Goal: Use online tool/utility: Utilize a website feature to perform a specific function

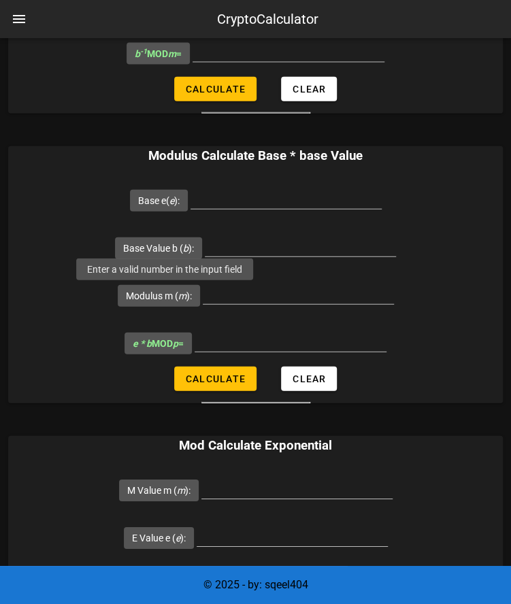
scroll to position [1238, 0]
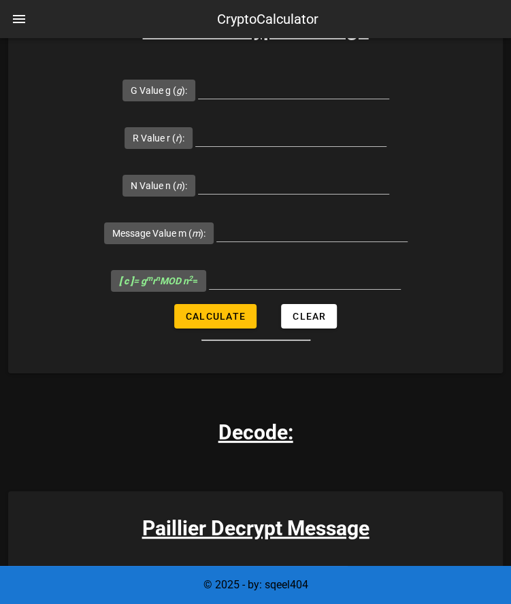
scroll to position [1291, 0]
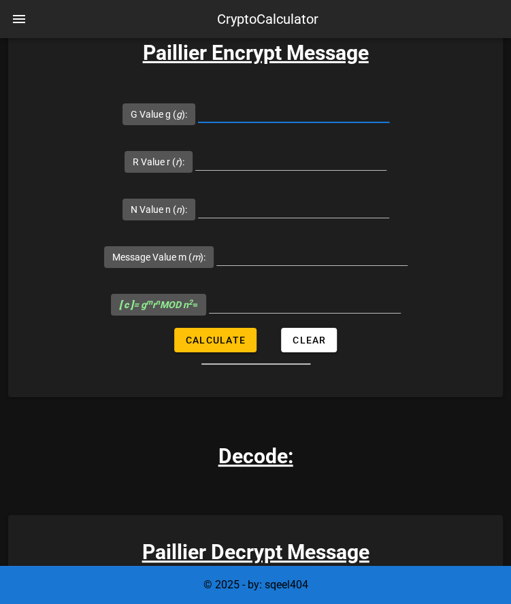
click at [264, 110] on input "G Value g ( g ):" at bounding box center [293, 112] width 191 height 22
type input "7109"
click at [244, 152] on input "R Value r ( r ):" at bounding box center [290, 159] width 191 height 22
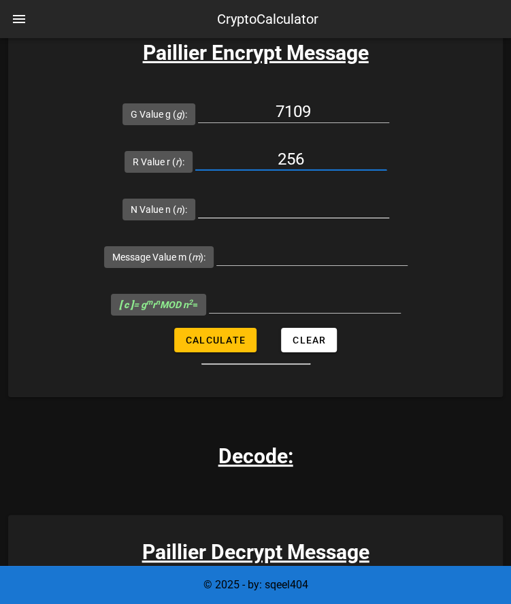
type input "256"
click at [248, 200] on input "N Value n ( n ):" at bounding box center [293, 207] width 191 height 22
click at [330, 154] on input "256" at bounding box center [290, 159] width 191 height 22
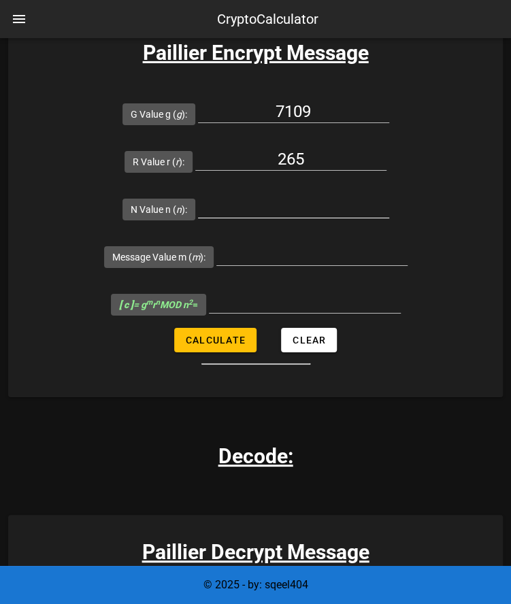
click at [314, 201] on input "N Value n ( n ):" at bounding box center [293, 207] width 191 height 22
click at [325, 152] on input "265" at bounding box center [290, 159] width 191 height 22
type input "71"
click at [279, 197] on input "N Value n ( n ):" at bounding box center [293, 207] width 191 height 22
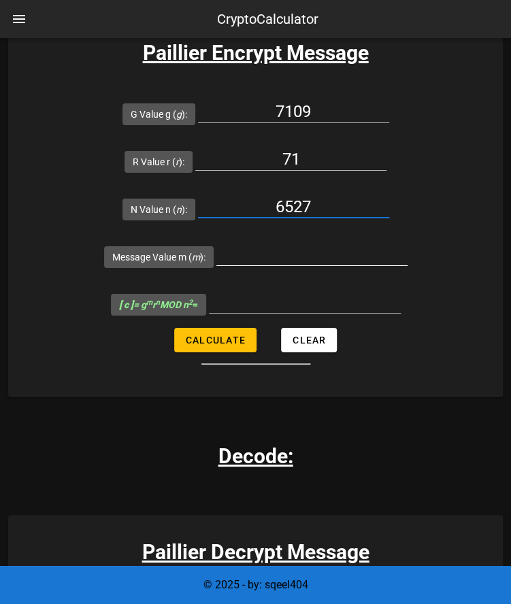
type input "6527"
click at [261, 244] on input "Message Value m ( m ):" at bounding box center [311, 255] width 191 height 22
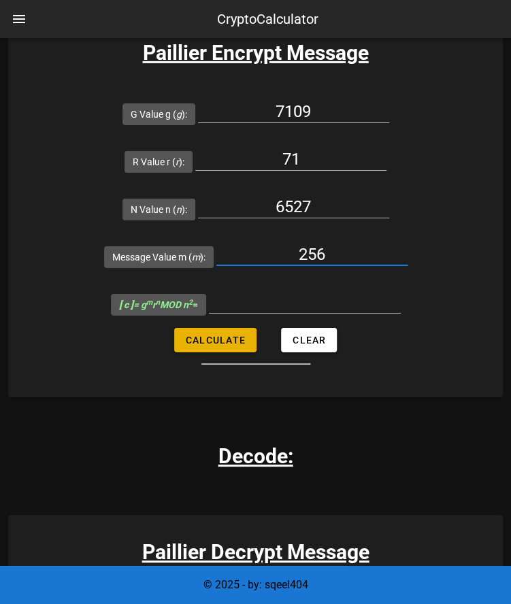
type input "256"
click at [230, 330] on button "Calculate" at bounding box center [215, 340] width 82 height 24
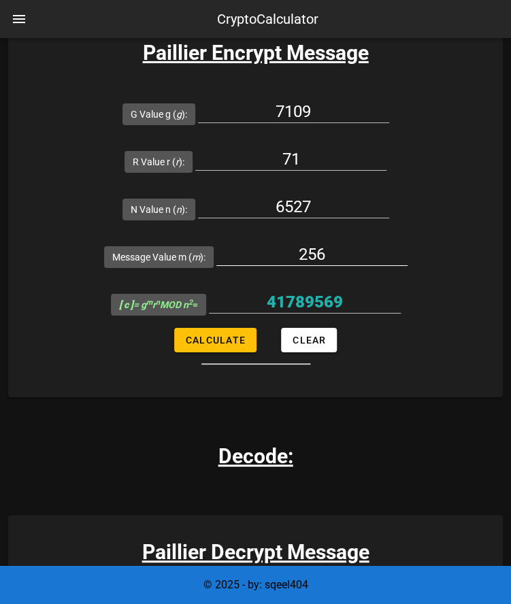
scroll to position [1237, 0]
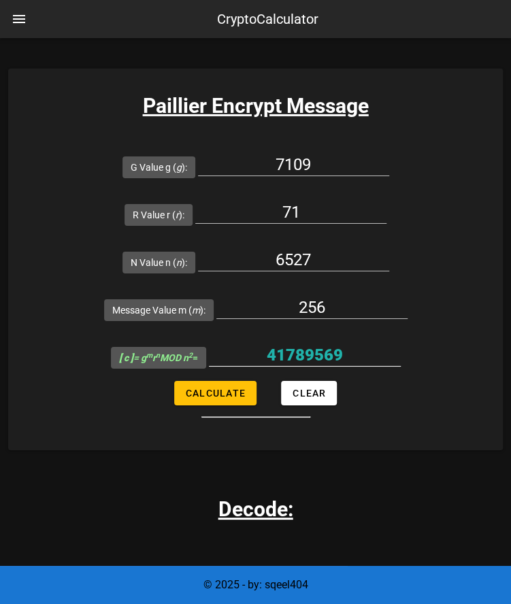
click at [223, 378] on div at bounding box center [305, 376] width 192 height 10
click at [222, 382] on button "Calculate" at bounding box center [215, 393] width 82 height 24
type input "41789569"
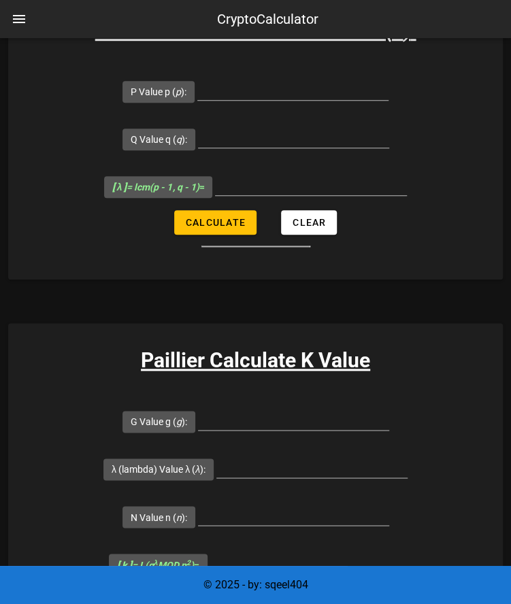
scroll to position [0, 0]
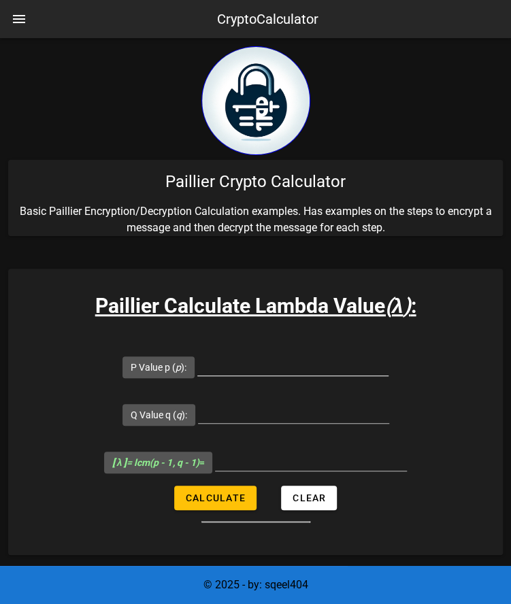
click at [263, 368] on input "P Value p ( p ):" at bounding box center [292, 365] width 191 height 22
type input "107"
click at [260, 394] on div at bounding box center [293, 415] width 191 height 45
click at [282, 411] on input "Q Value q ( q ):" at bounding box center [293, 412] width 191 height 22
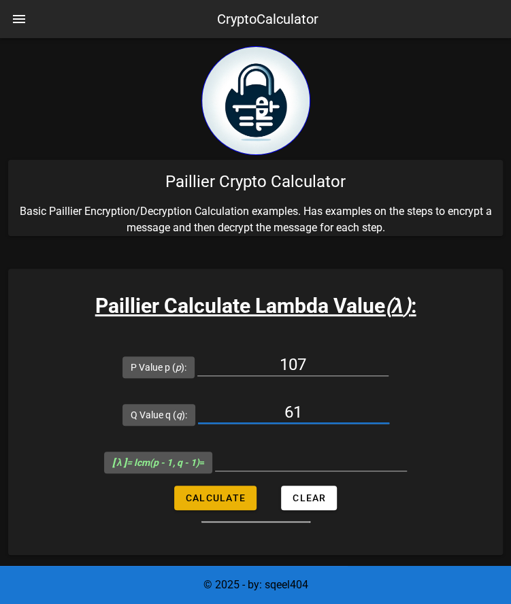
type input "61"
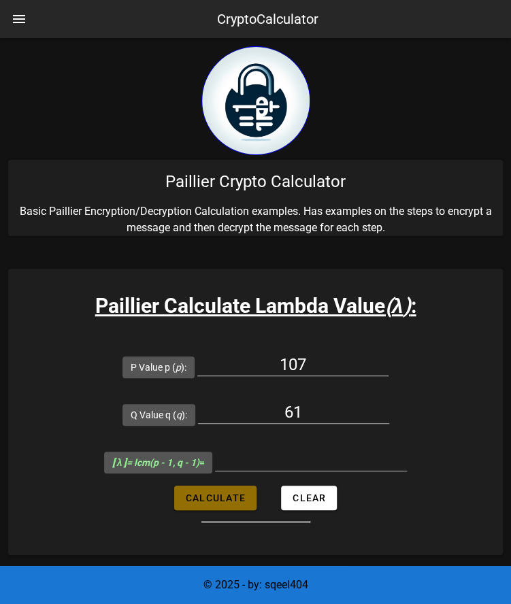
click at [233, 500] on span "Calculate" at bounding box center [215, 498] width 61 height 11
type input "3180"
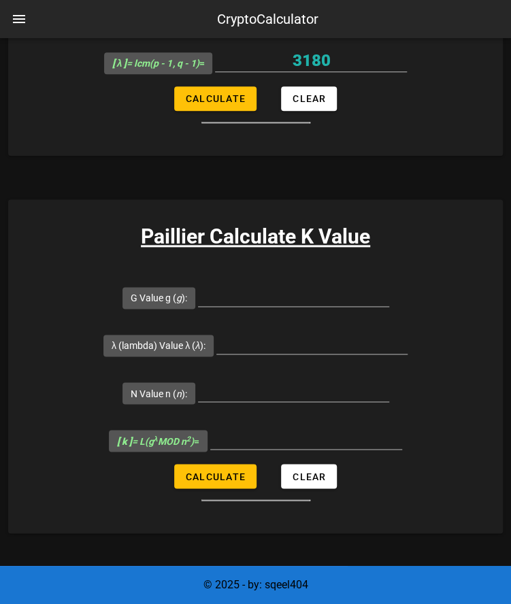
scroll to position [400, 0]
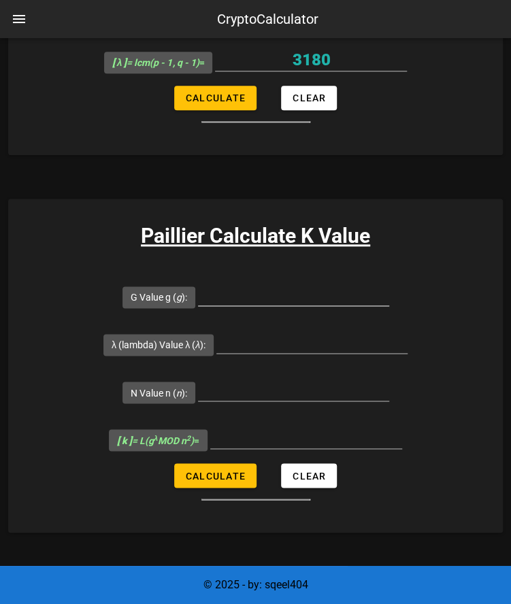
click at [303, 292] on input "G Value g ( g ):" at bounding box center [293, 295] width 191 height 22
type input "7019"
click at [313, 334] on input "λ (lambda) Value λ ( λ ):" at bounding box center [311, 342] width 191 height 22
type input "3180"
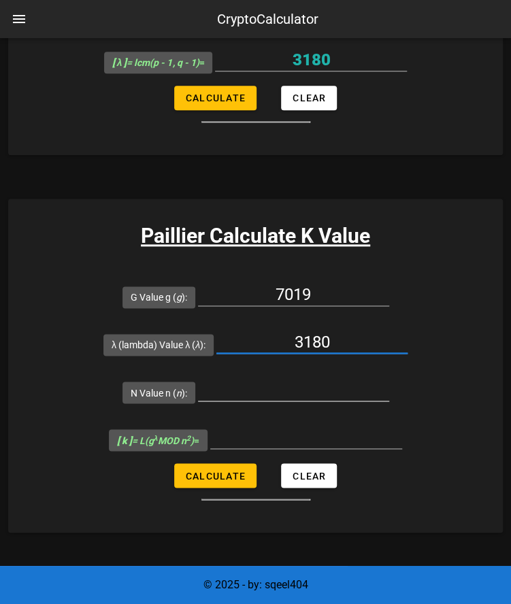
click at [271, 393] on input "N Value n ( n ):" at bounding box center [293, 390] width 191 height 22
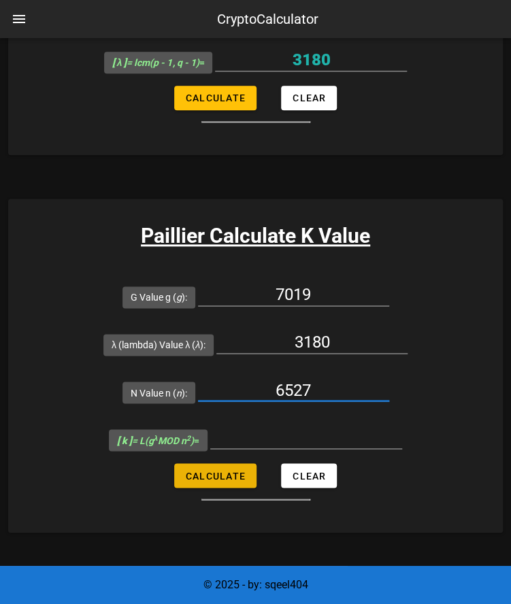
type input "6527"
click at [227, 473] on span "Calculate" at bounding box center [215, 475] width 61 height 11
type input "5143"
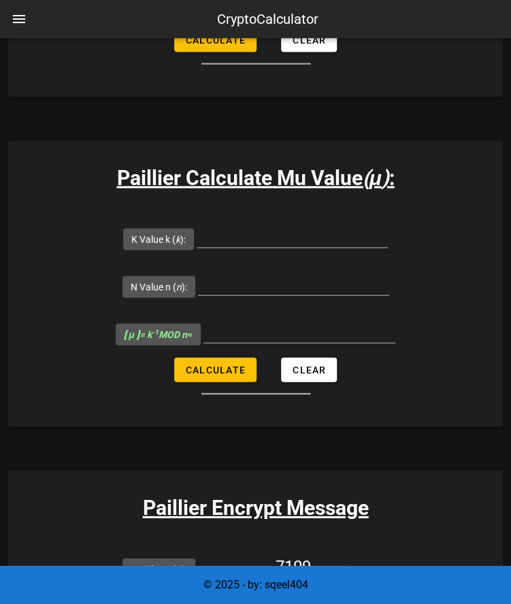
scroll to position [836, 0]
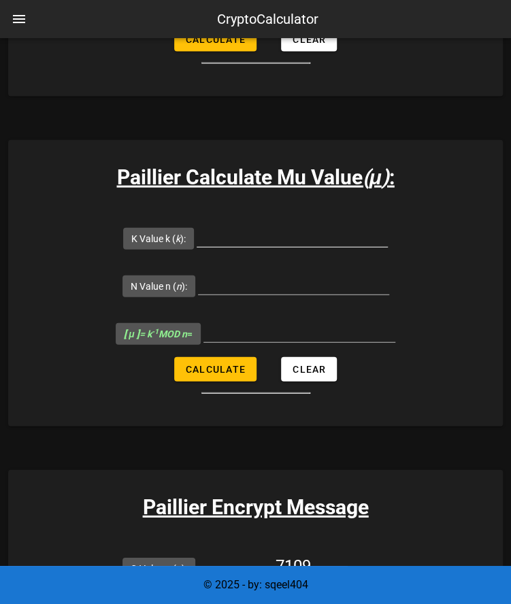
click at [252, 237] on input "K Value k ( k ):" at bounding box center [292, 236] width 191 height 22
type input "5143"
click at [266, 288] on input "N Value n ( n ):" at bounding box center [293, 284] width 191 height 22
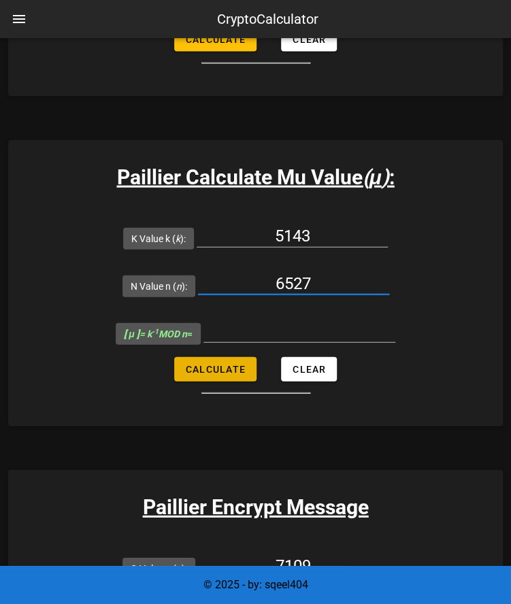
type input "6527"
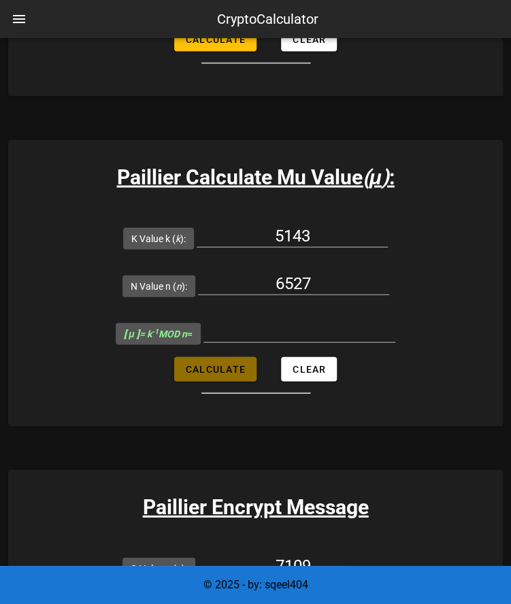
click at [217, 371] on span "Calculate" at bounding box center [215, 369] width 61 height 11
type input "6145"
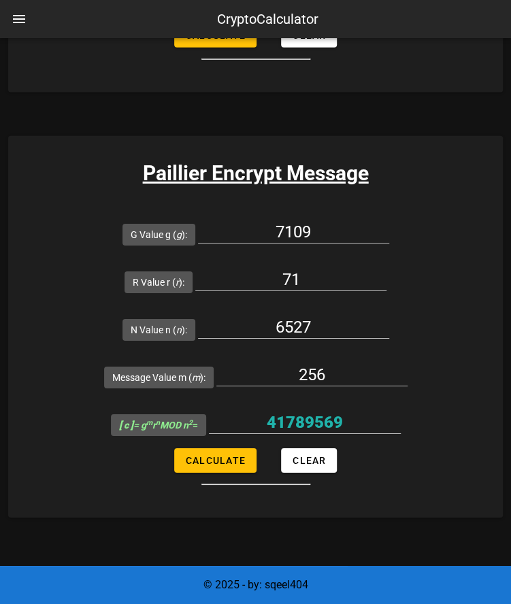
scroll to position [1168, 0]
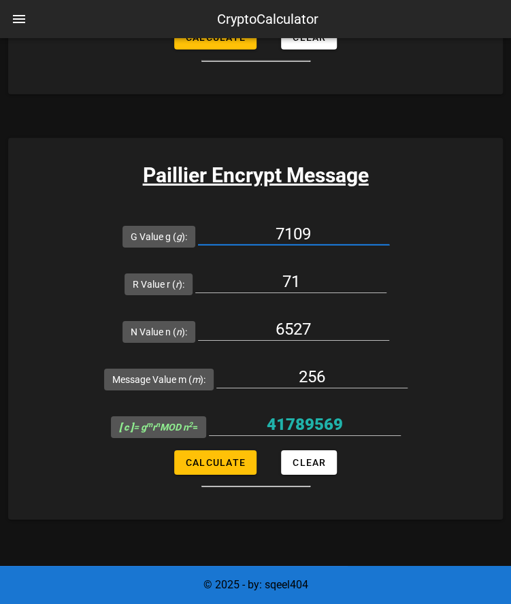
click at [332, 228] on input "7109" at bounding box center [293, 234] width 191 height 22
type input "5625"
click at [322, 271] on input "71" at bounding box center [290, 282] width 191 height 22
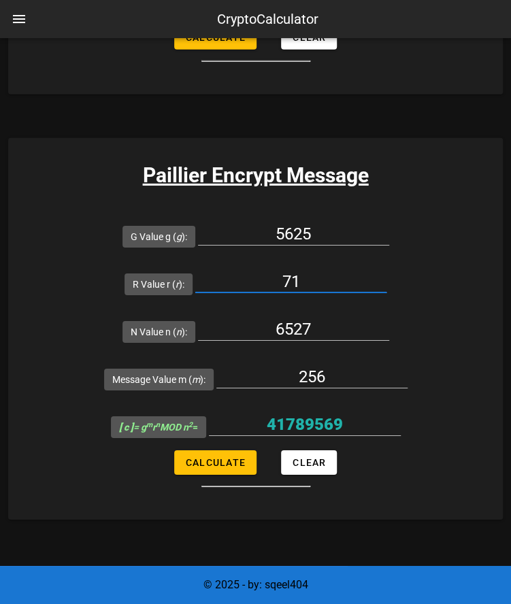
click at [322, 271] on input "71" at bounding box center [290, 282] width 191 height 22
type input "19"
click at [316, 318] on input "6527" at bounding box center [293, 329] width 191 height 22
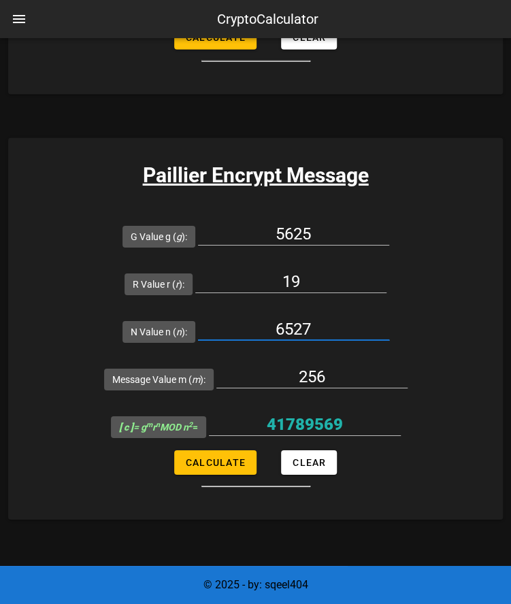
click at [316, 318] on input "6527" at bounding box center [293, 329] width 191 height 22
type input "221"
click at [317, 369] on input "256" at bounding box center [311, 377] width 191 height 22
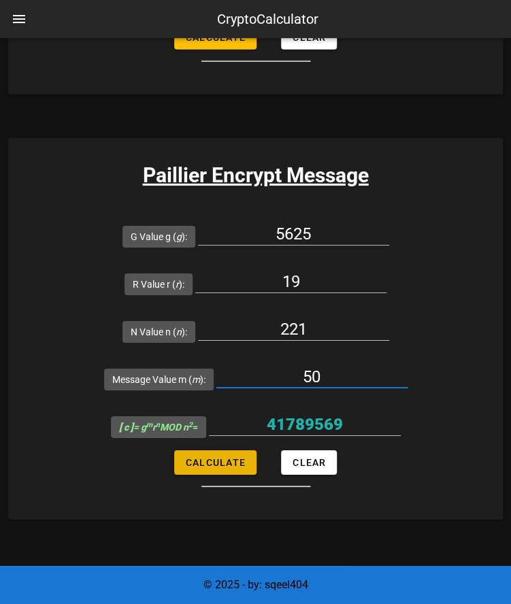
type input "50"
click at [225, 468] on button "Calculate" at bounding box center [215, 462] width 82 height 24
type input "23588"
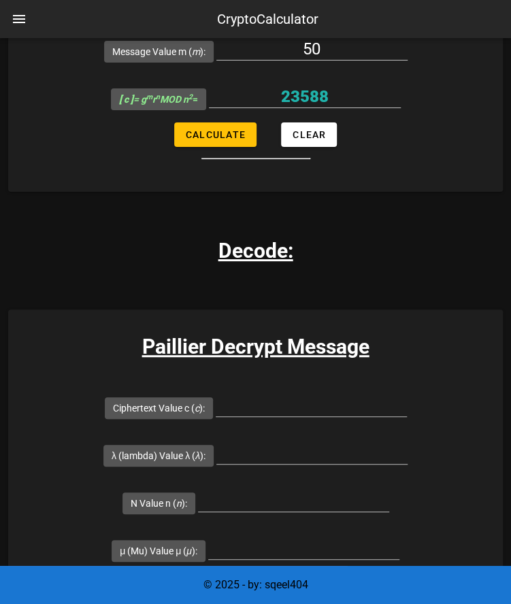
scroll to position [1495, 0]
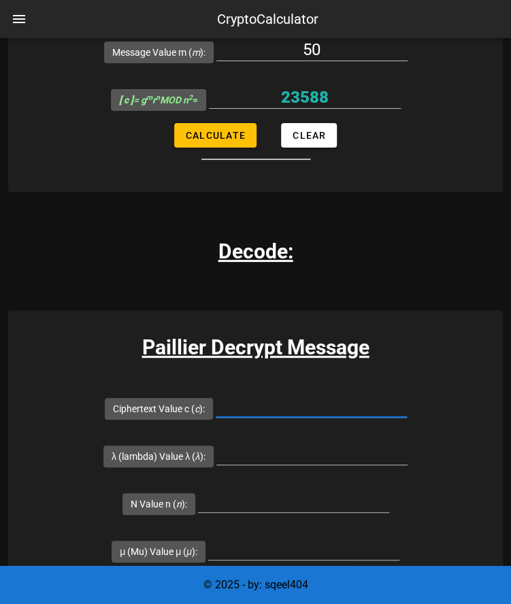
click at [255, 404] on input "Ciphertext Value c ( c ):" at bounding box center [311, 406] width 191 height 22
paste input "41789569"
type input "41789569"
click at [260, 446] on input "λ (lambda) Value λ ( λ ):" at bounding box center [311, 454] width 191 height 22
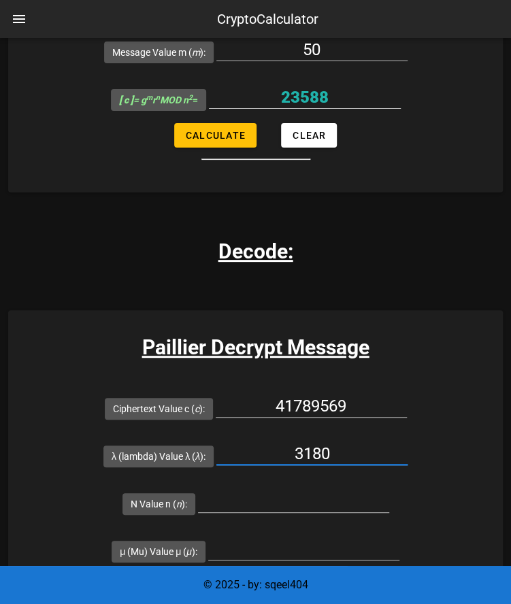
scroll to position [1599, 0]
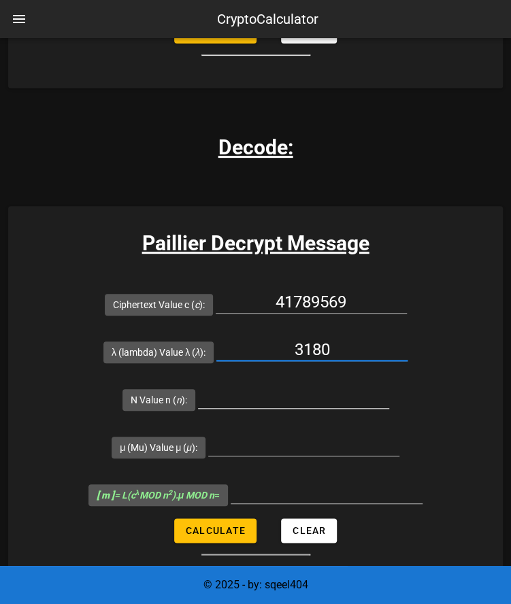
type input "3180"
click at [293, 386] on input "N Value n ( n ):" at bounding box center [293, 397] width 191 height 22
type input "6527"
click at [265, 445] on input "μ (Mu) Value μ ( μ ):" at bounding box center [303, 445] width 191 height 22
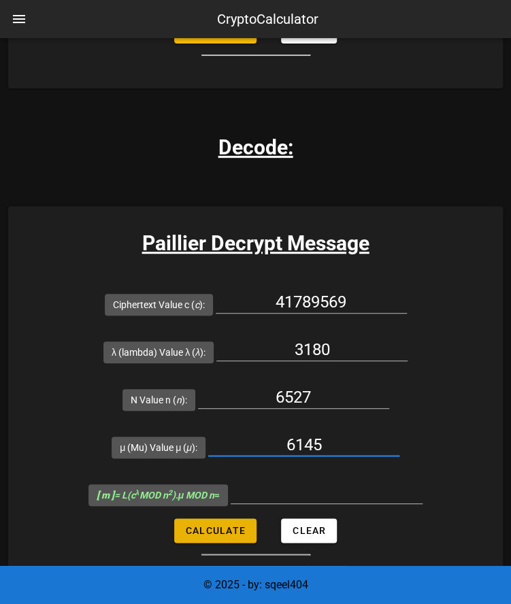
type input "6145"
click at [193, 525] on span "Calculate" at bounding box center [215, 530] width 61 height 11
type input "197"
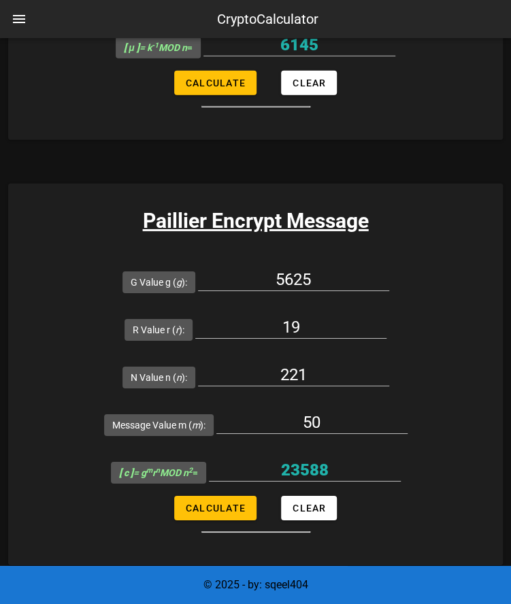
scroll to position [1120, 0]
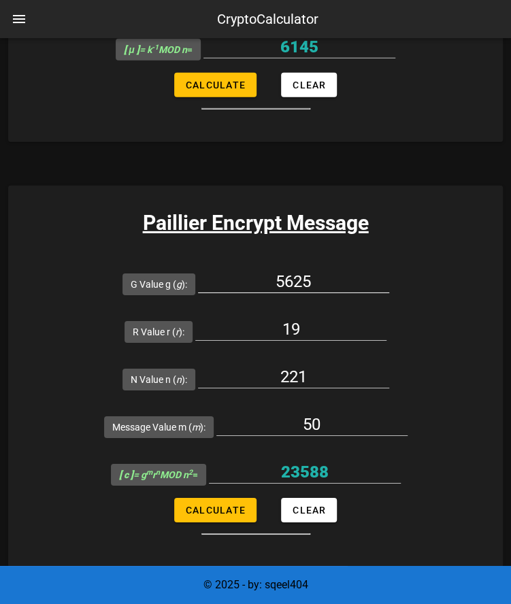
click at [332, 274] on input "5625" at bounding box center [293, 282] width 191 height 22
type input "164"
click at [327, 322] on input "19" at bounding box center [290, 329] width 191 height 22
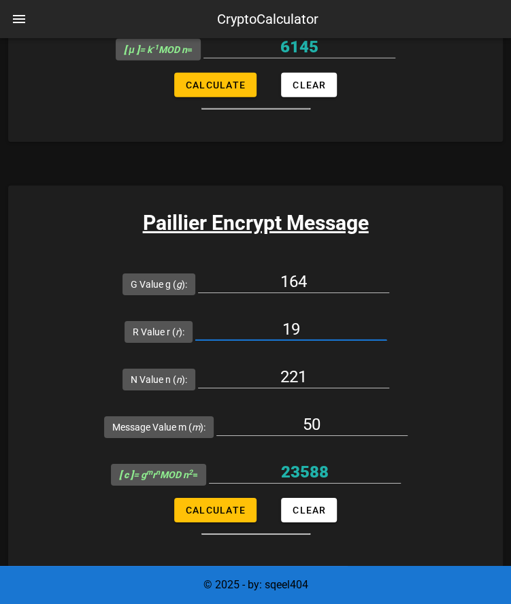
click at [327, 322] on input "19" at bounding box center [290, 329] width 191 height 22
type input "6"
click at [313, 369] on input "221" at bounding box center [293, 377] width 191 height 22
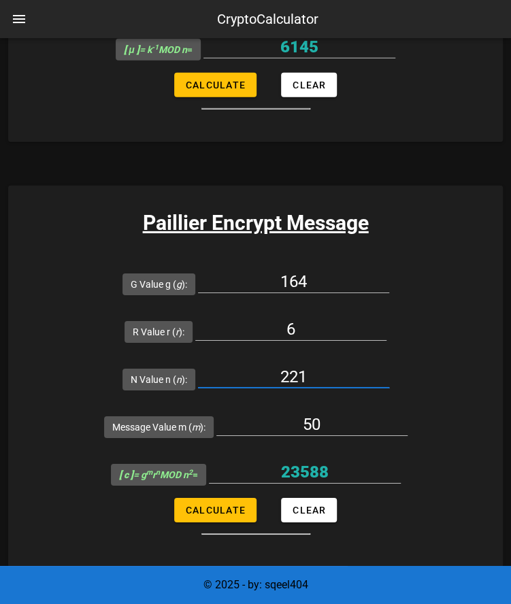
click at [313, 369] on input "221" at bounding box center [293, 377] width 191 height 22
type input "35"
click at [346, 430] on input "50" at bounding box center [311, 425] width 191 height 22
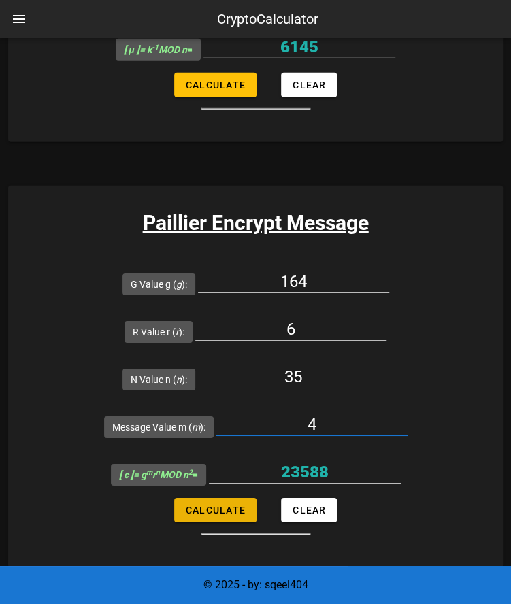
type input "4"
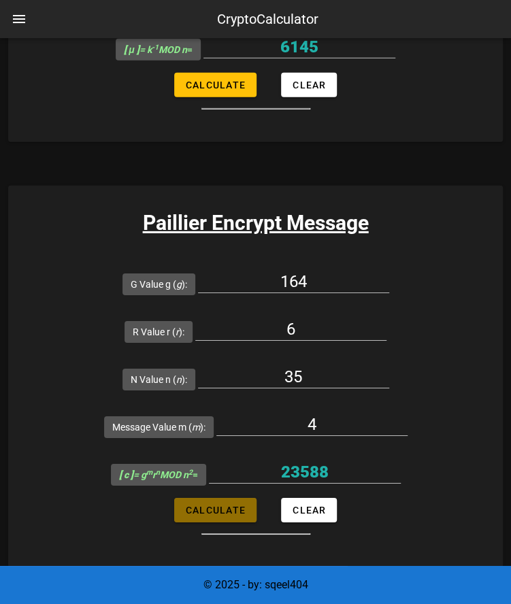
click at [226, 508] on span "Calculate" at bounding box center [215, 510] width 61 height 11
type input "416"
click at [346, 274] on input "164" at bounding box center [293, 282] width 191 height 22
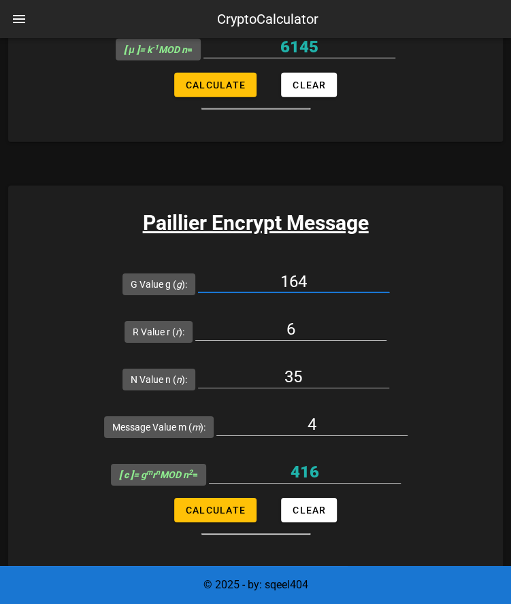
click at [346, 274] on input "164" at bounding box center [293, 282] width 191 height 22
type input "7109"
click at [317, 330] on input "6" at bounding box center [290, 329] width 191 height 22
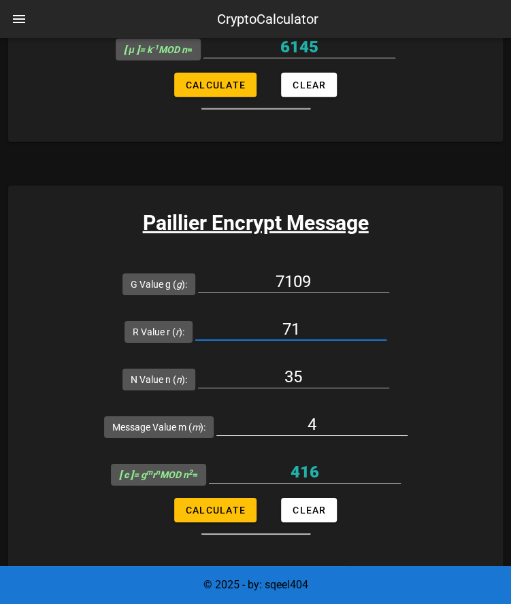
type input "71"
click at [330, 417] on input "4" at bounding box center [311, 425] width 191 height 22
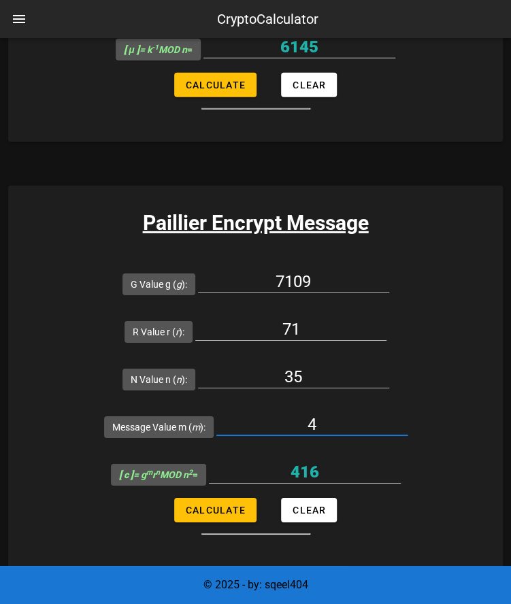
click at [330, 417] on input "4" at bounding box center [311, 425] width 191 height 22
type input "256"
click at [335, 463] on input "416" at bounding box center [305, 472] width 192 height 22
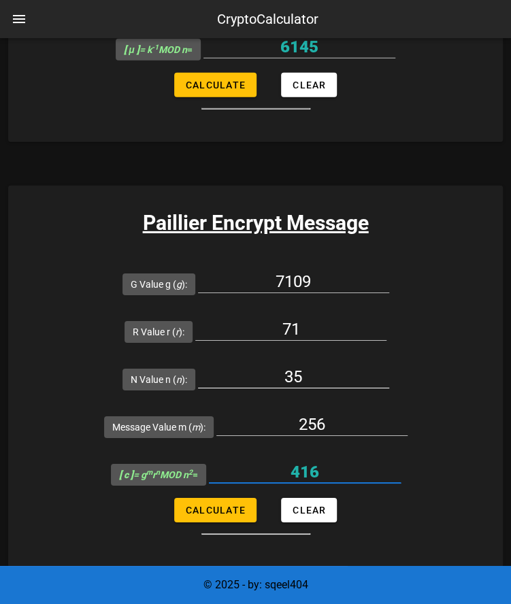
click at [325, 367] on input "35" at bounding box center [293, 377] width 191 height 22
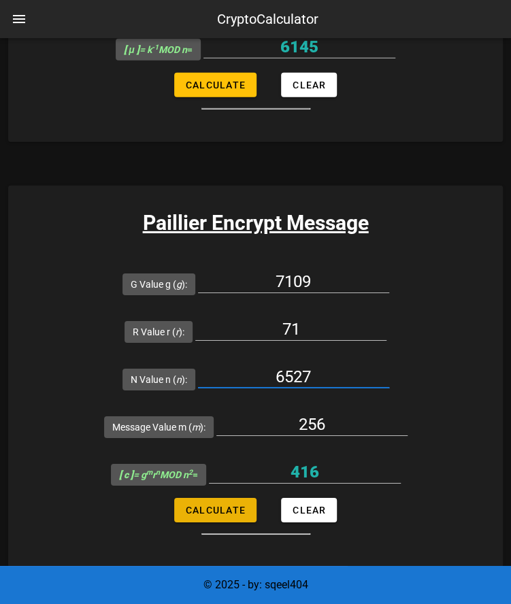
type input "6527"
click at [225, 513] on span "Calculate" at bounding box center [215, 510] width 61 height 11
type input "41789569"
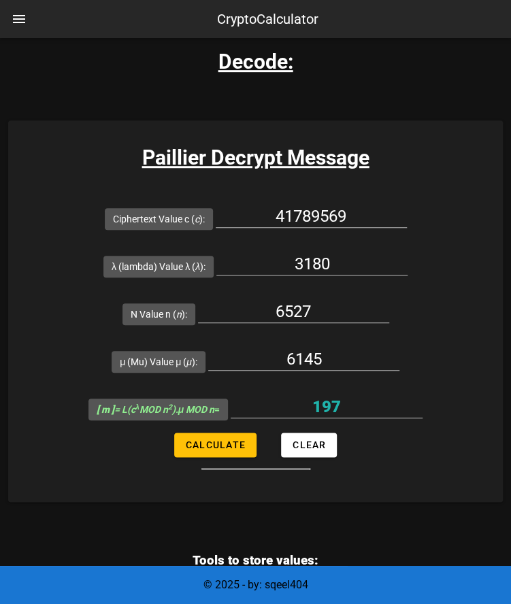
scroll to position [1684, 0]
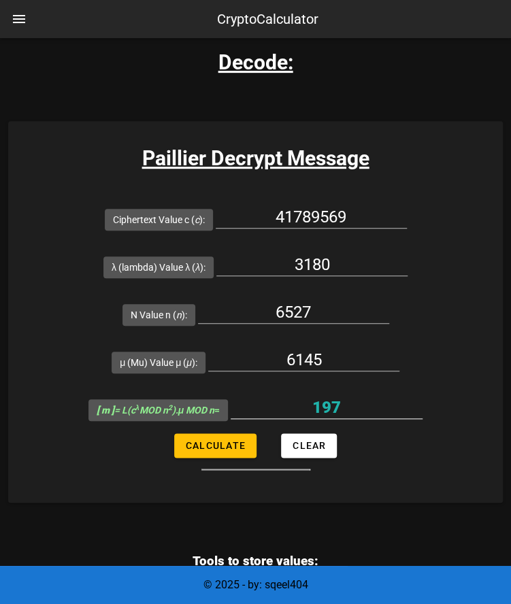
click at [350, 399] on input "197" at bounding box center [327, 408] width 192 height 22
